Goal: Task Accomplishment & Management: Use online tool/utility

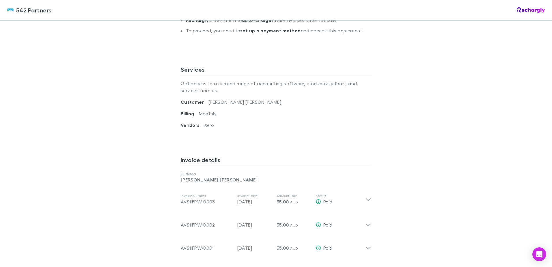
scroll to position [165, 0]
click at [18, 11] on span "542 Partners" at bounding box center [33, 10] width 35 height 9
click at [37, 9] on span "542 Partners" at bounding box center [33, 10] width 35 height 9
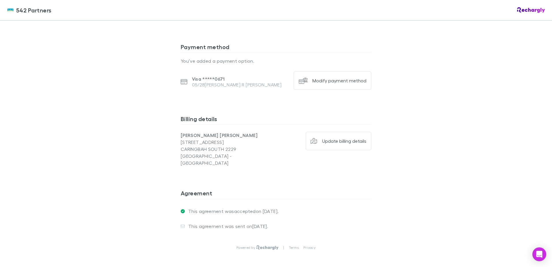
scroll to position [404, 0]
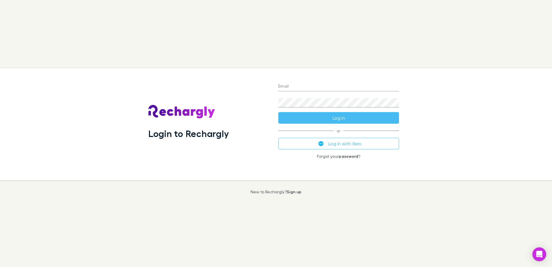
click at [309, 84] on input "Email" at bounding box center [338, 86] width 121 height 9
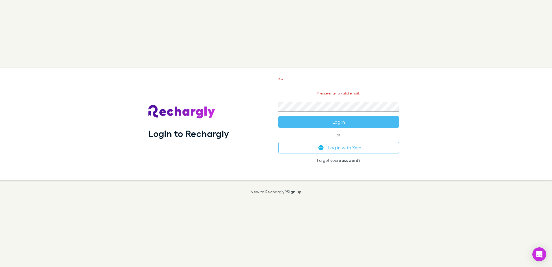
drag, startPoint x: 205, startPoint y: 72, endPoint x: 207, endPoint y: 70, distance: 3.1
click at [205, 70] on div "Login to Rechargly" at bounding box center [209, 124] width 130 height 112
click at [332, 148] on button "Log in with Xero" at bounding box center [338, 148] width 121 height 12
